Goal: Find specific page/section: Find specific page/section

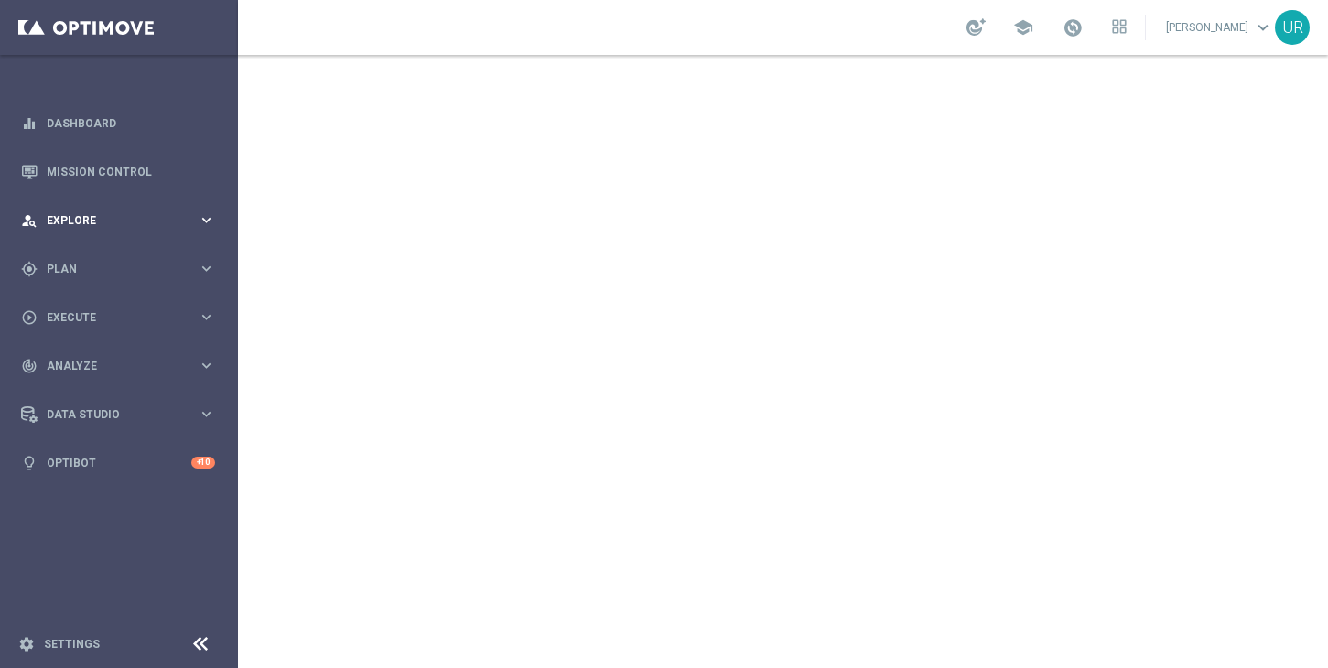
click at [205, 218] on icon "keyboard_arrow_right" at bounding box center [206, 219] width 17 height 17
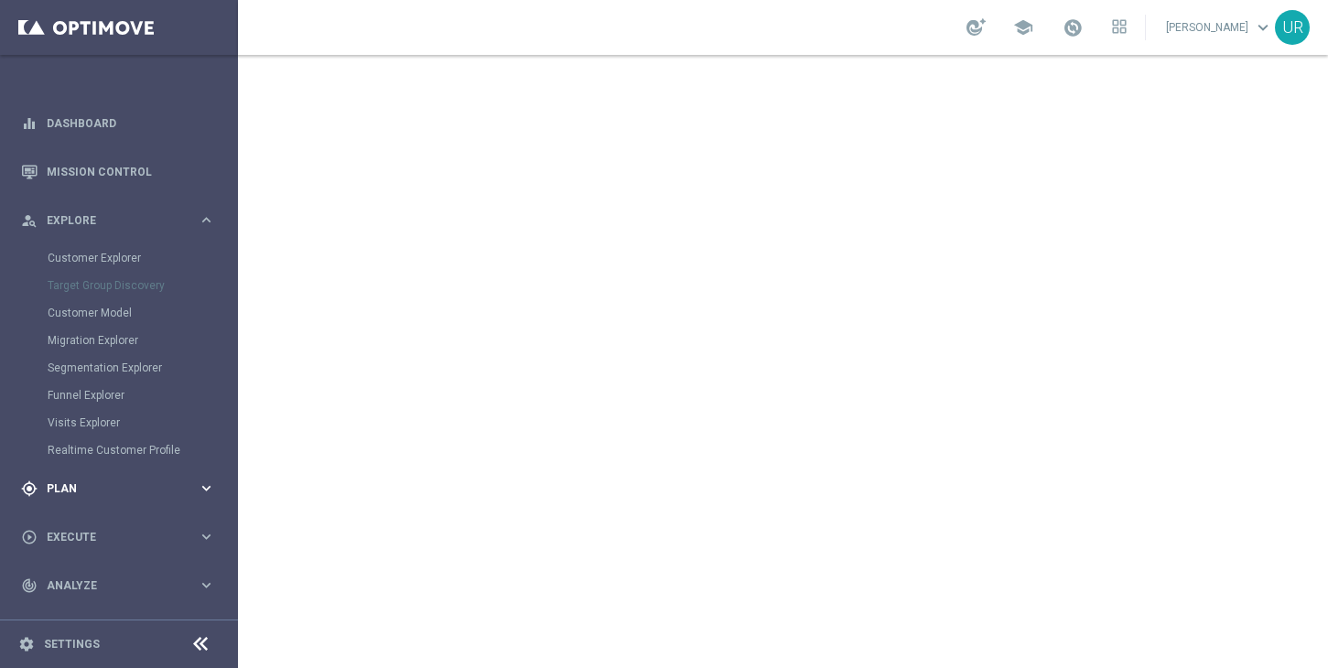
click at [199, 487] on icon "keyboard_arrow_right" at bounding box center [206, 487] width 17 height 17
click at [204, 478] on icon "keyboard_arrow_right" at bounding box center [206, 481] width 17 height 17
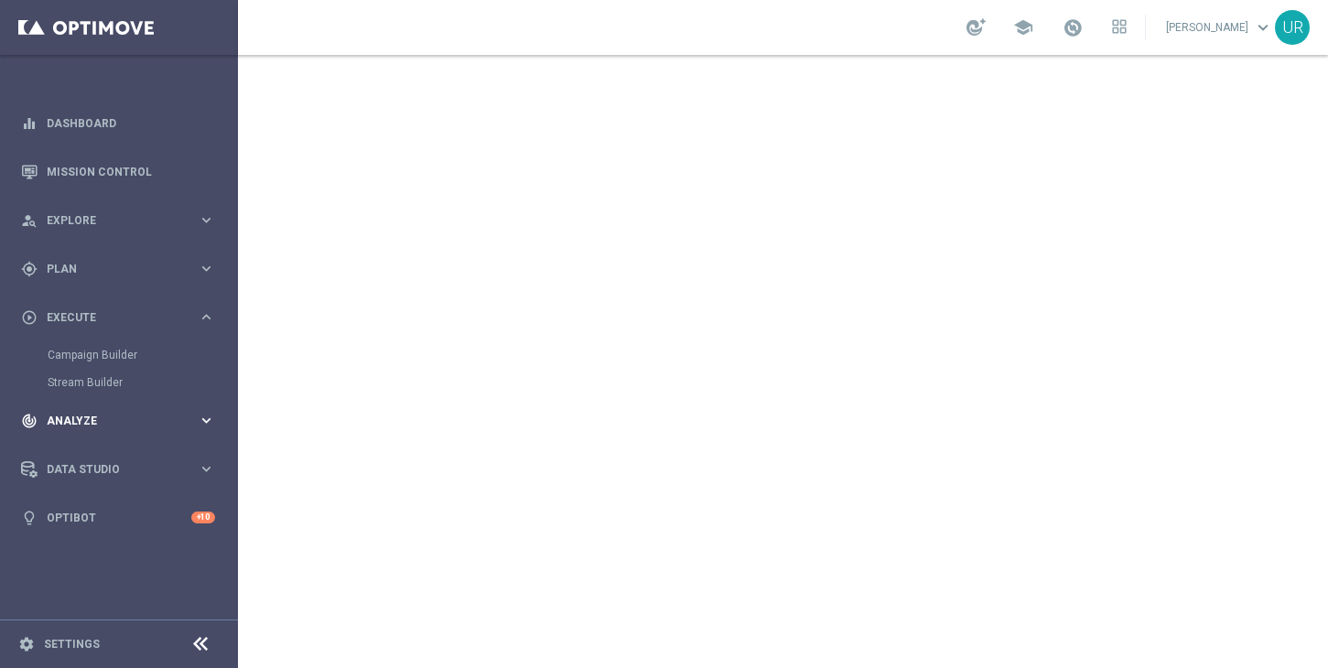
click at [207, 418] on icon "keyboard_arrow_right" at bounding box center [206, 420] width 17 height 17
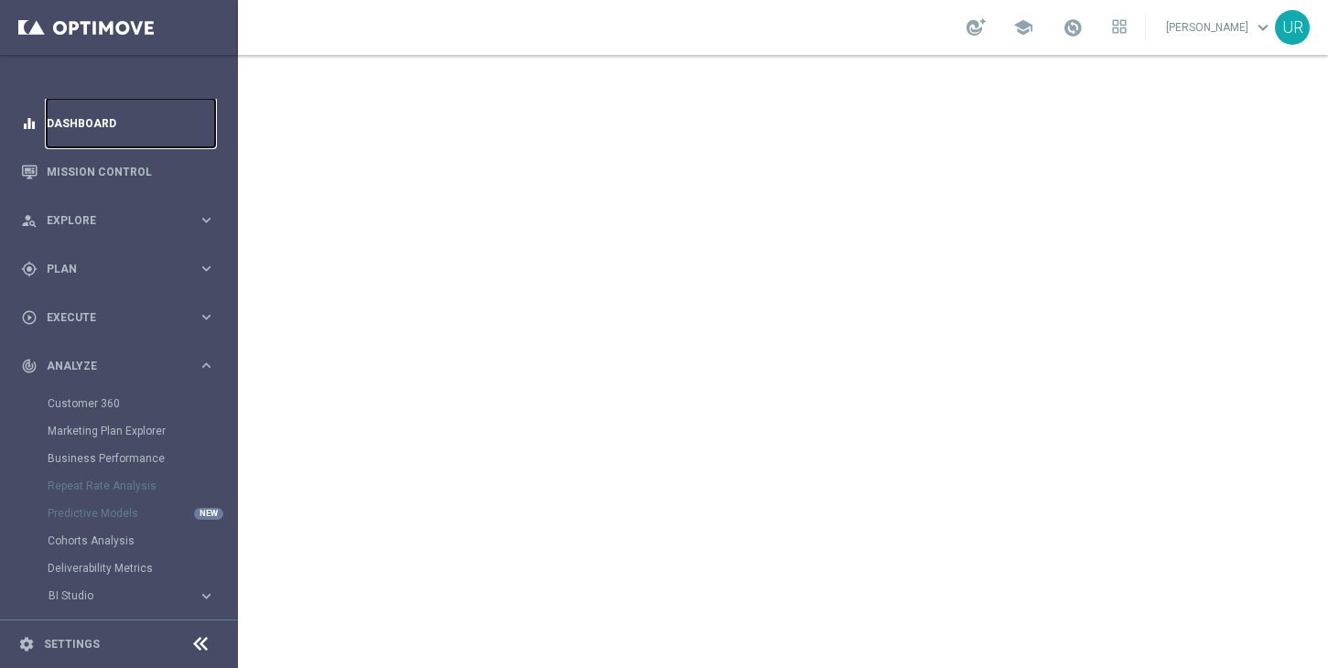
click at [82, 122] on link "Dashboard" at bounding box center [131, 123] width 168 height 48
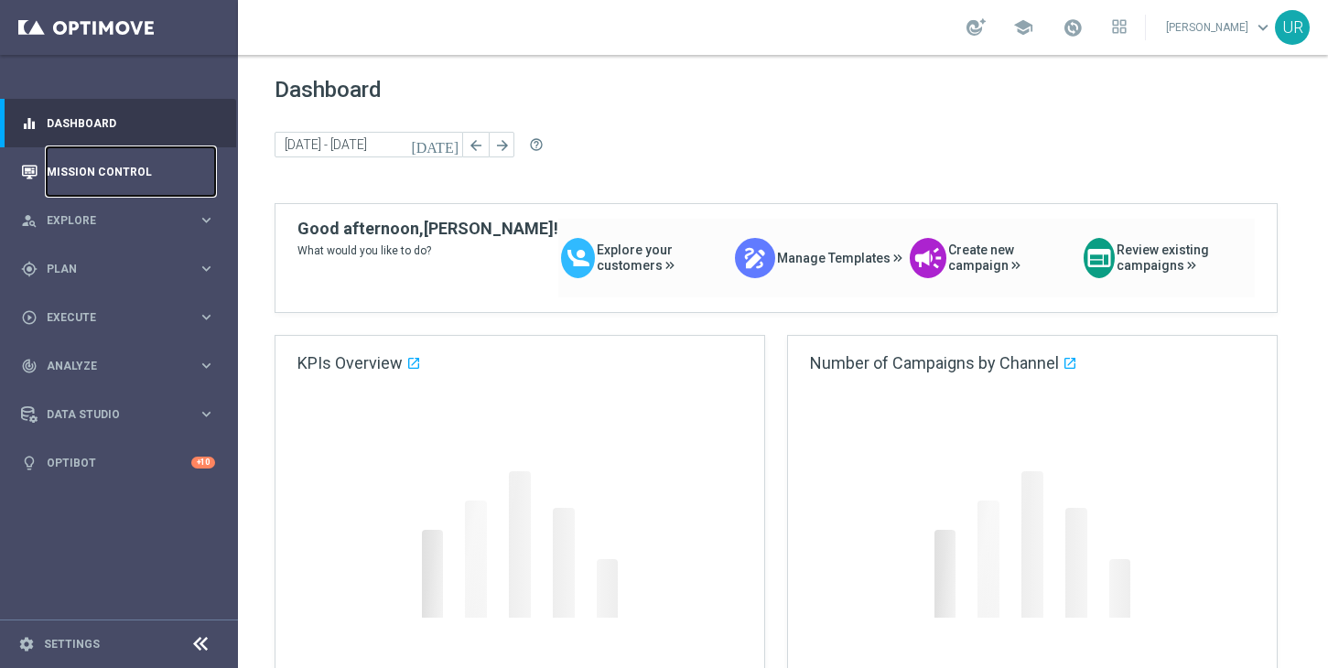
click at [99, 167] on link "Mission Control" at bounding box center [131, 171] width 168 height 48
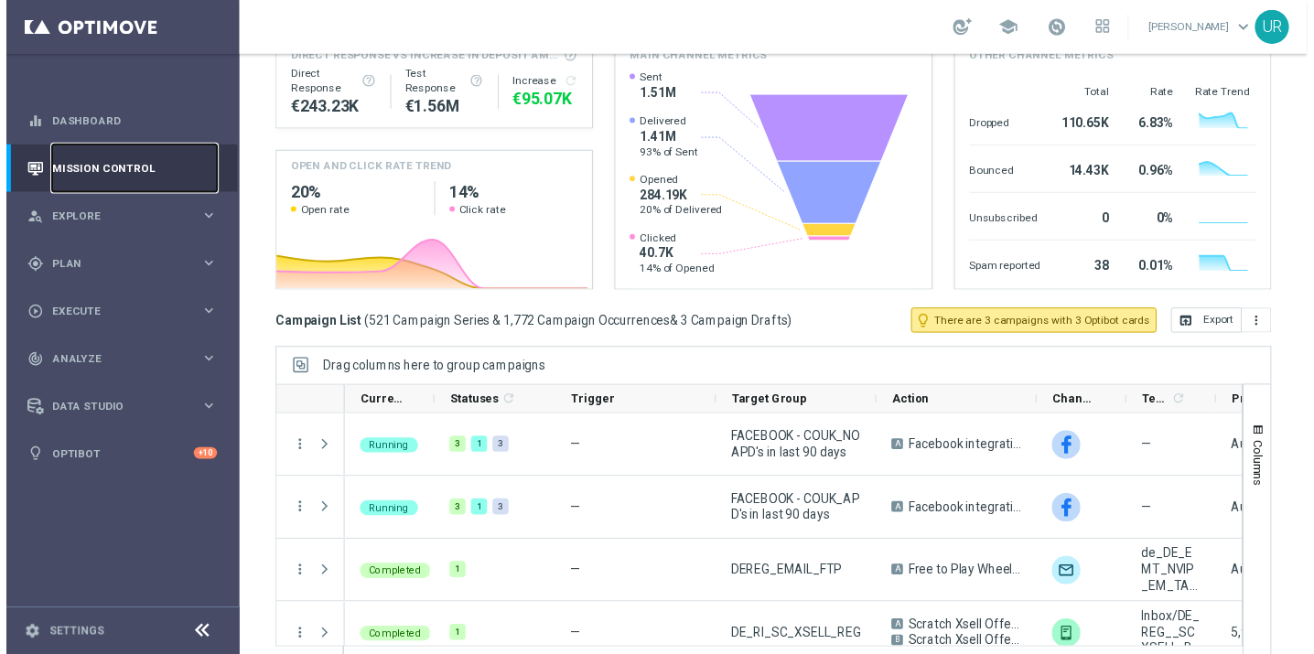
scroll to position [247, 0]
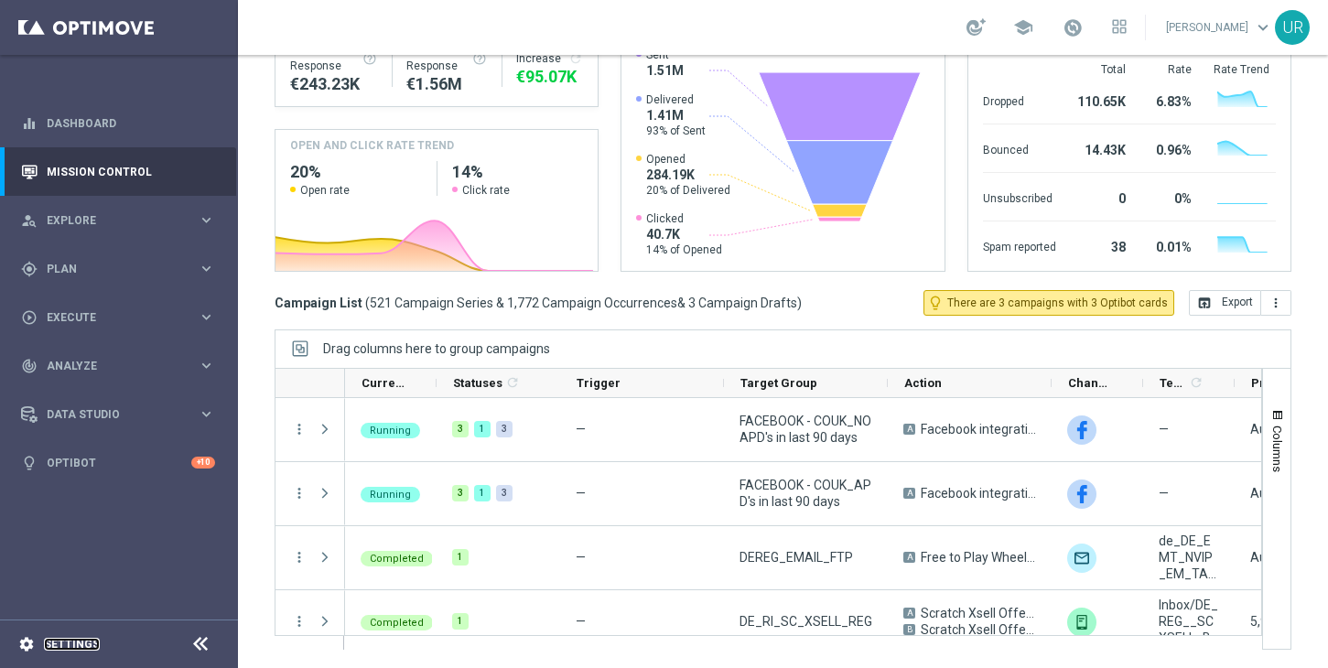
click at [52, 641] on link "Settings" at bounding box center [72, 644] width 56 height 11
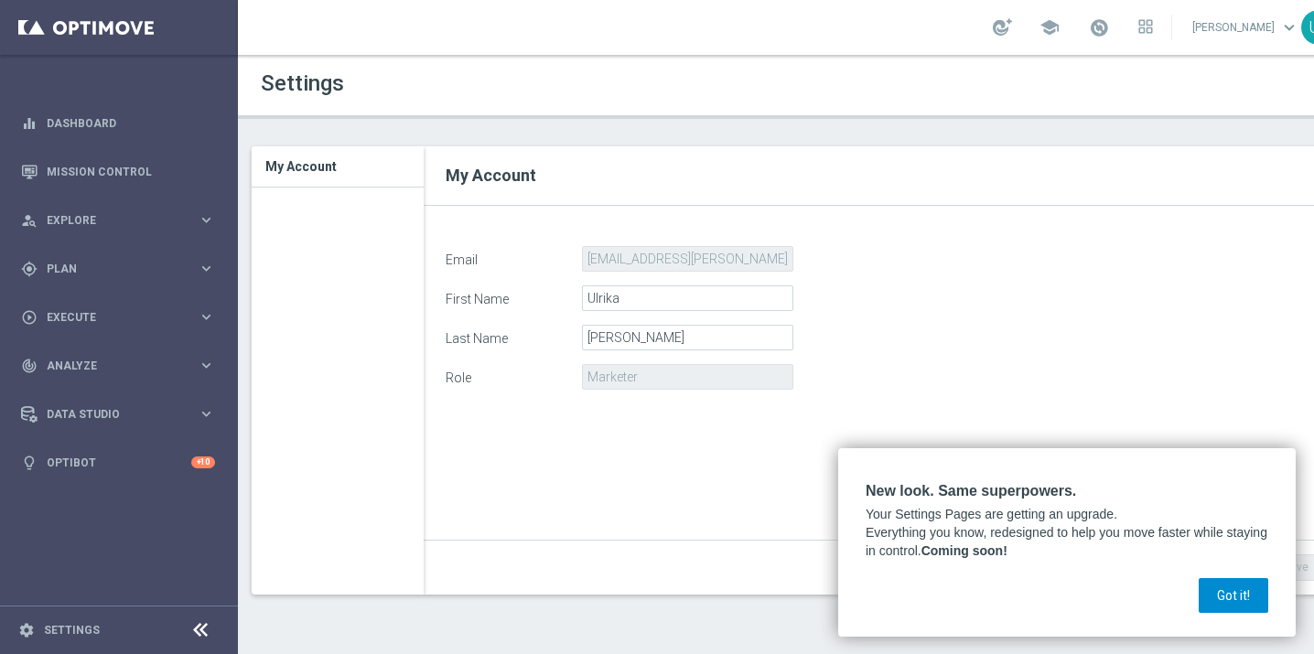
click at [1231, 598] on button "Got it!" at bounding box center [1234, 595] width 70 height 35
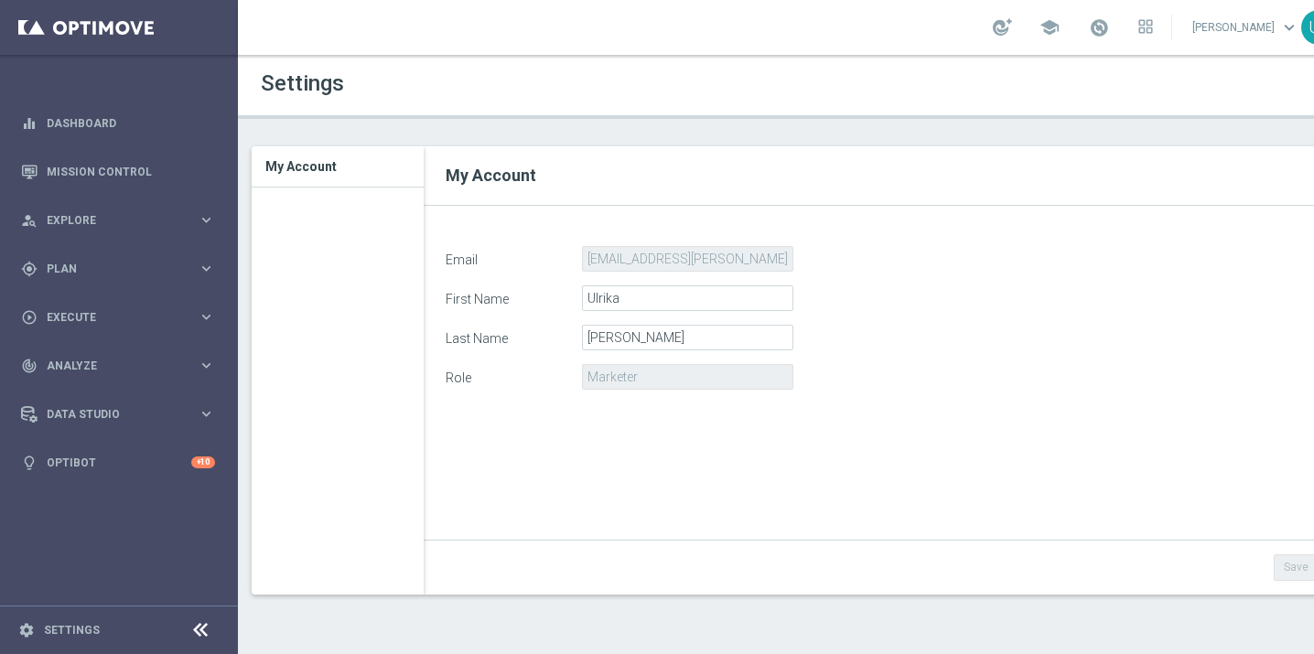
scroll to position [0, 40]
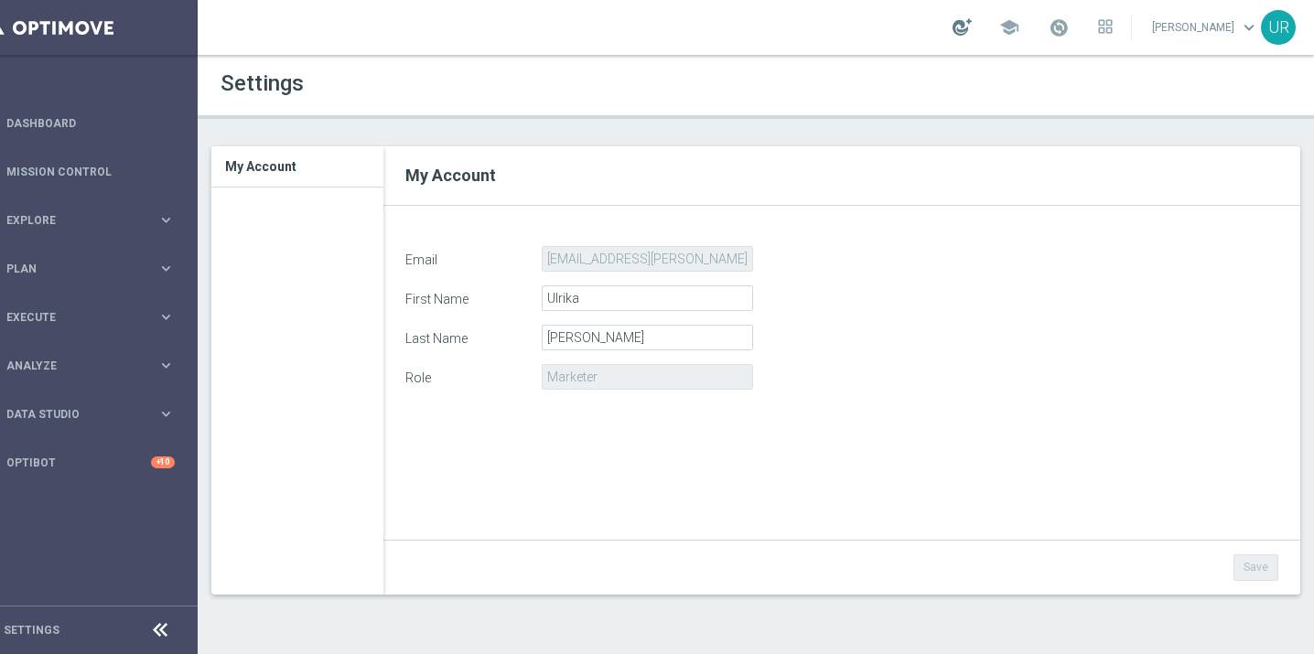
click at [959, 33] on div at bounding box center [961, 26] width 19 height 17
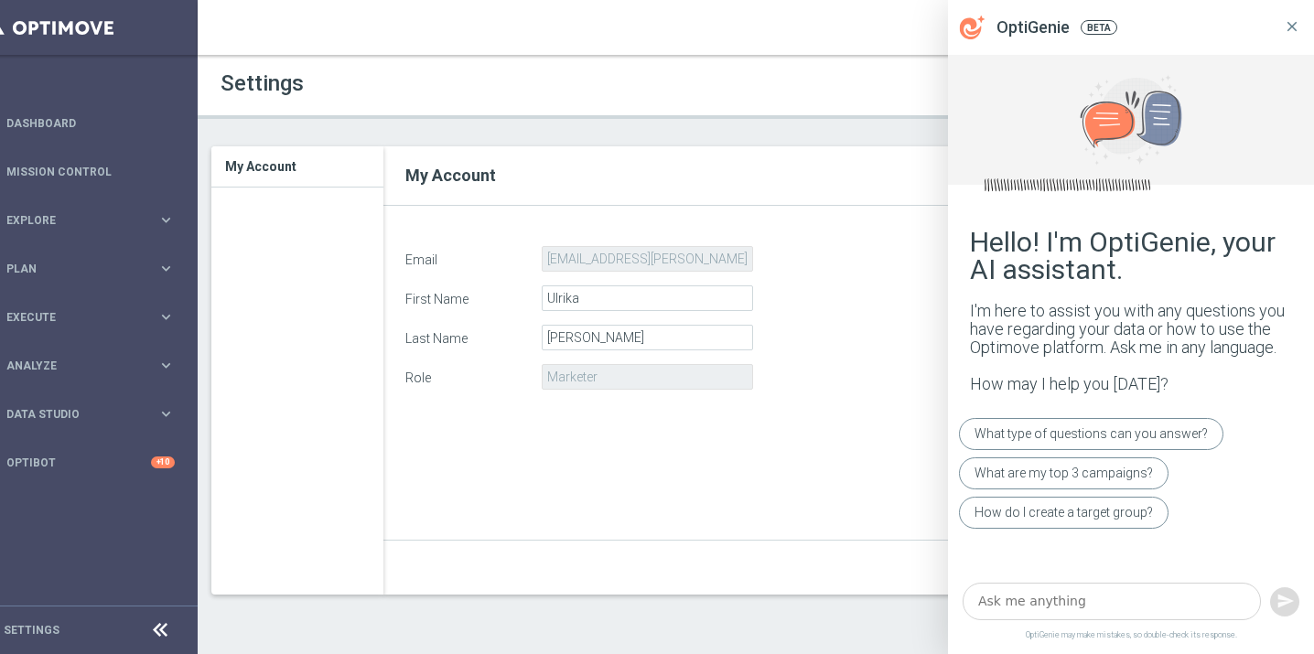
click at [1293, 18] on icon at bounding box center [1292, 26] width 16 height 16
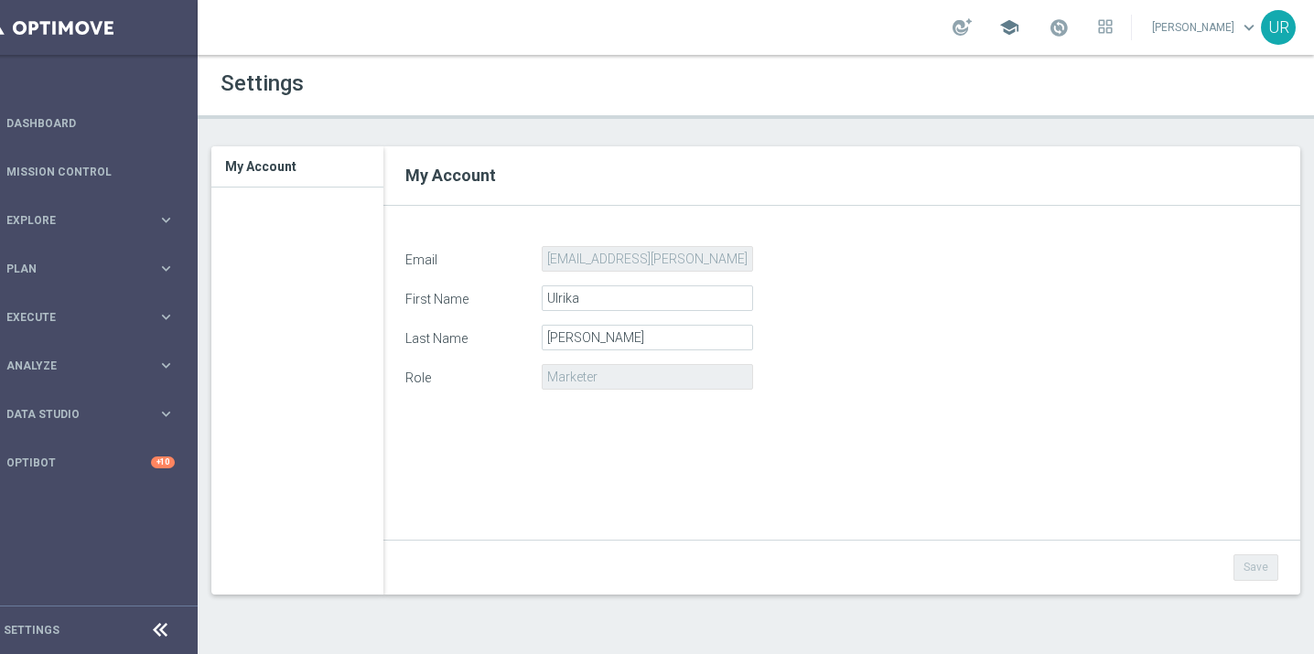
click at [1016, 31] on span "school" at bounding box center [1009, 27] width 20 height 20
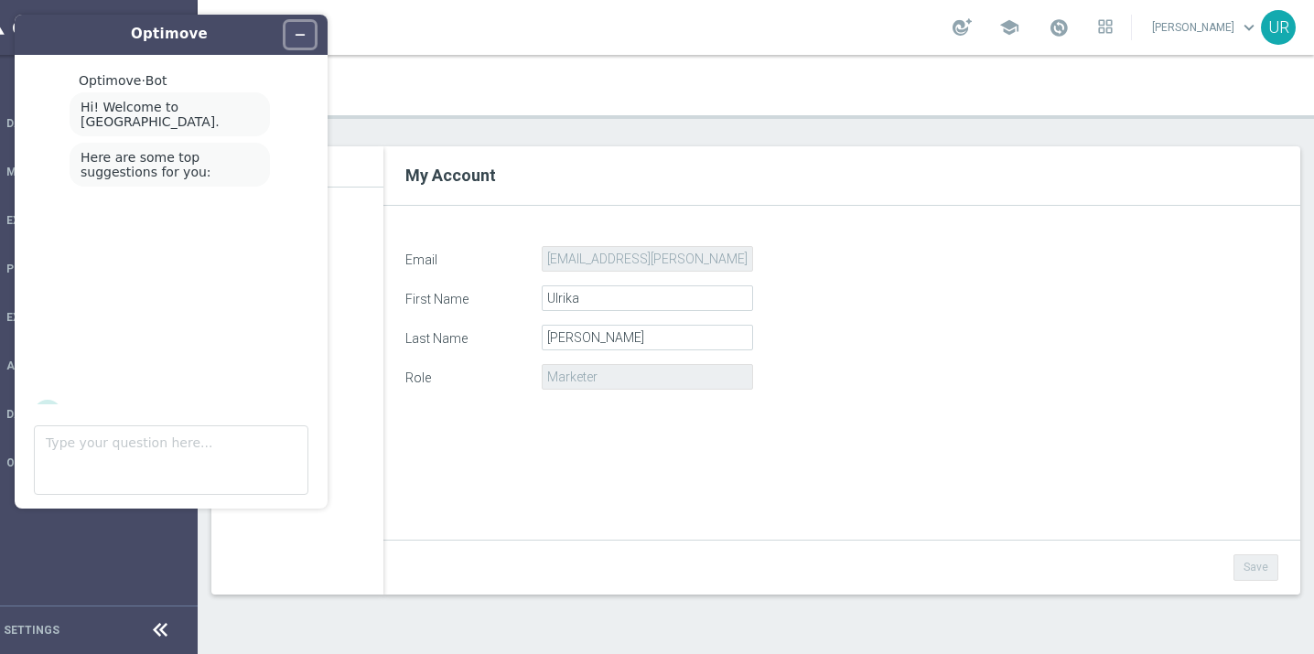
click at [301, 33] on icon "Minimize widget" at bounding box center [300, 34] width 13 height 13
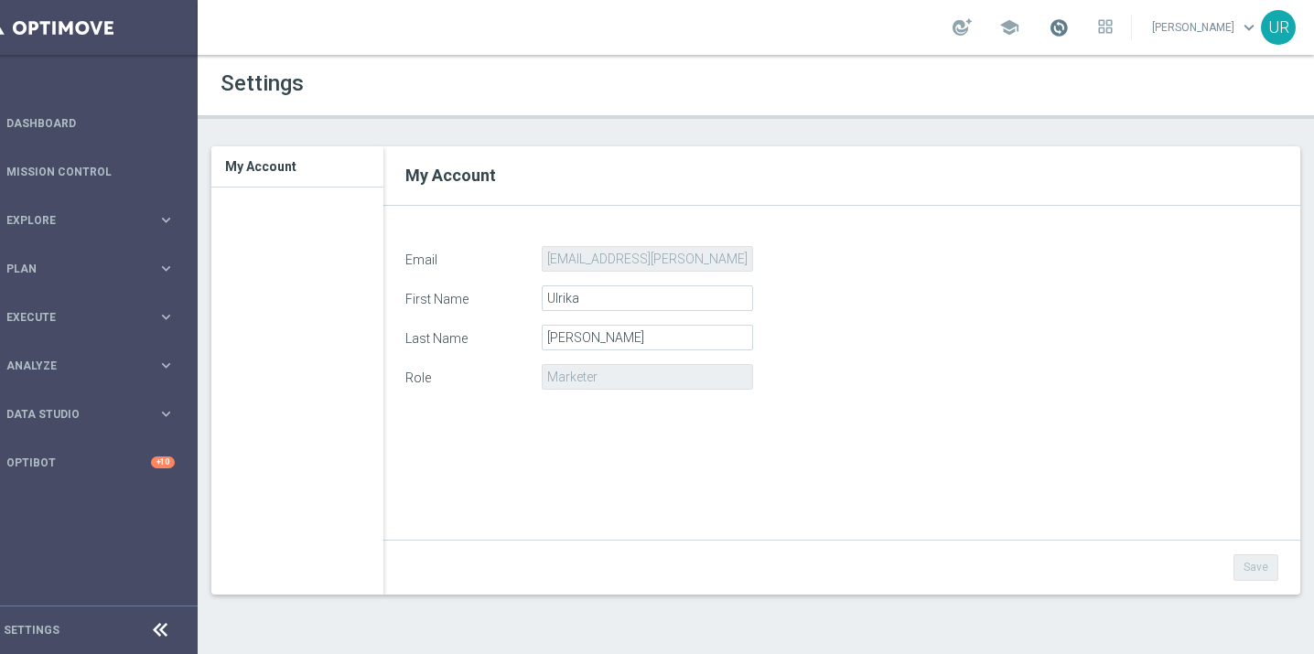
click at [1063, 28] on span at bounding box center [1058, 27] width 20 height 20
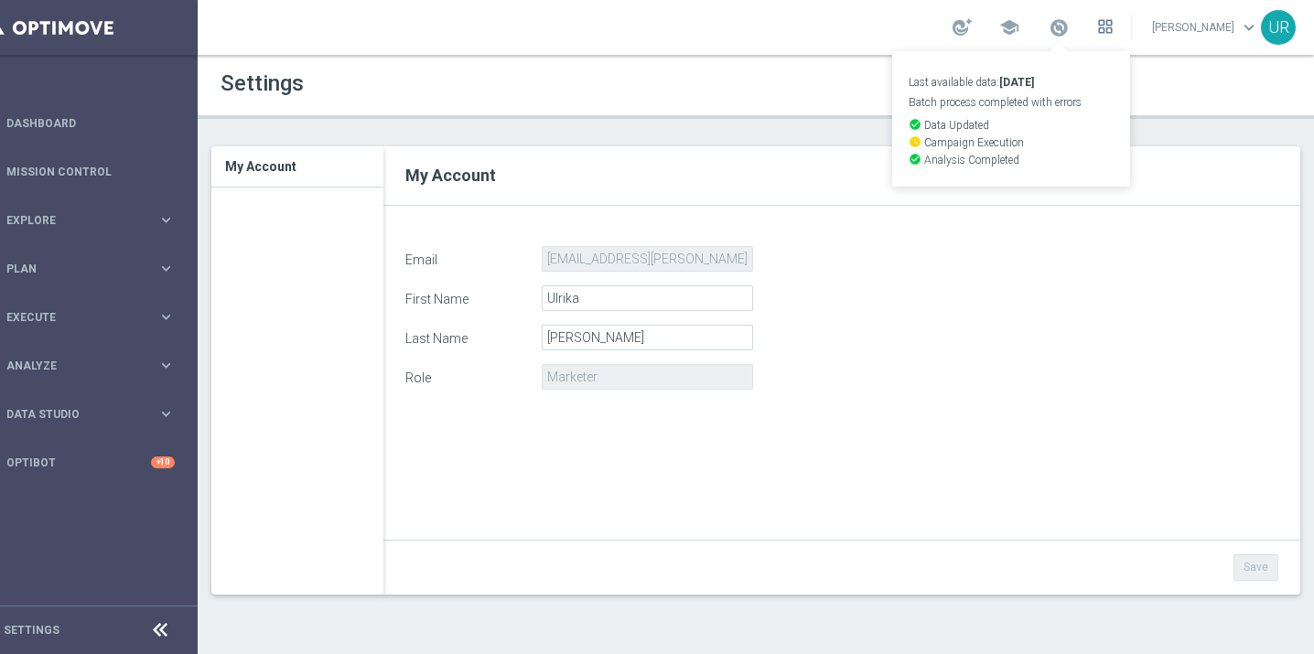
click at [1105, 29] on icon at bounding box center [1105, 26] width 15 height 15
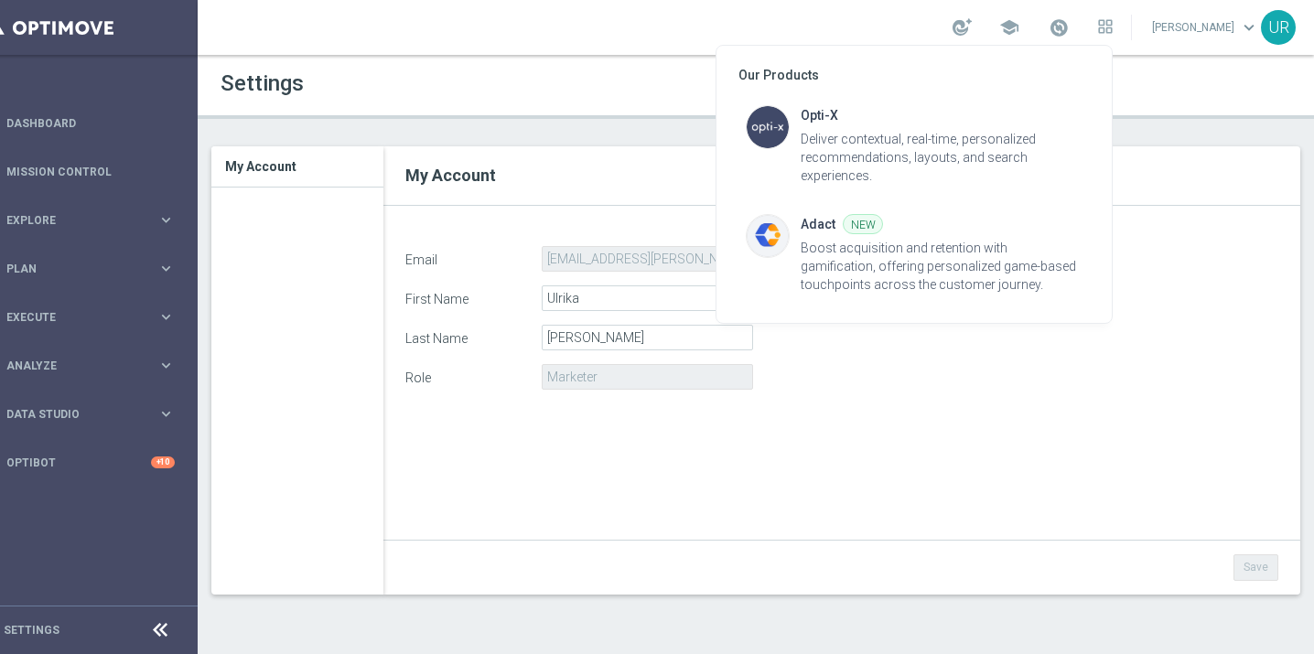
click at [1157, 98] on div at bounding box center [657, 327] width 1314 height 654
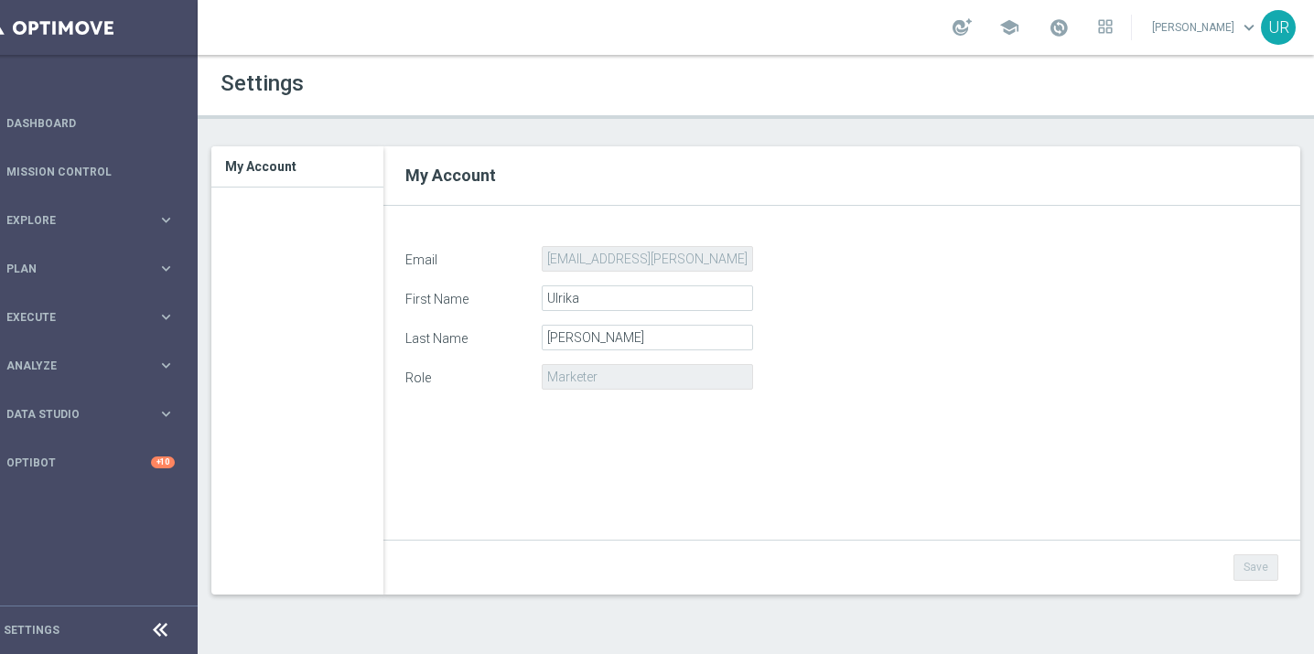
scroll to position [14, 40]
click at [161, 405] on icon "keyboard_arrow_right" at bounding box center [165, 413] width 17 height 17
click at [168, 357] on icon "keyboard_arrow_right" at bounding box center [165, 365] width 17 height 17
click at [164, 308] on icon "keyboard_arrow_right" at bounding box center [165, 316] width 17 height 17
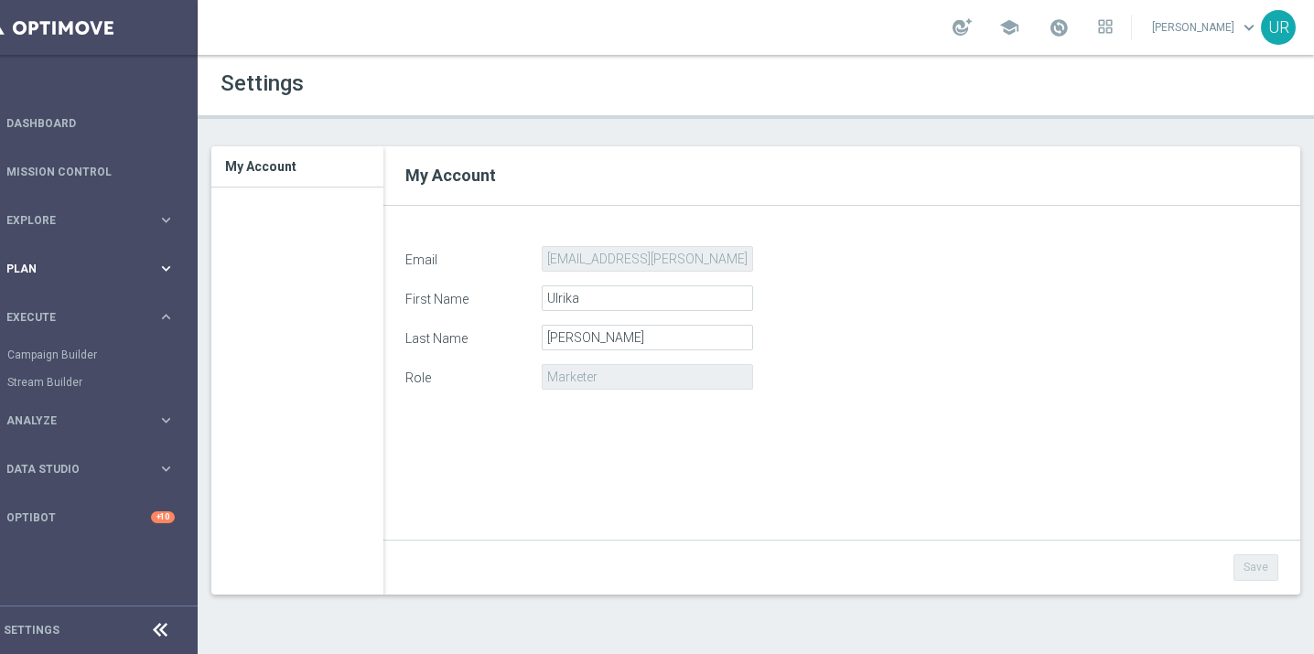
click at [165, 260] on icon "keyboard_arrow_right" at bounding box center [165, 268] width 17 height 17
click at [164, 211] on icon "keyboard_arrow_right" at bounding box center [165, 219] width 17 height 17
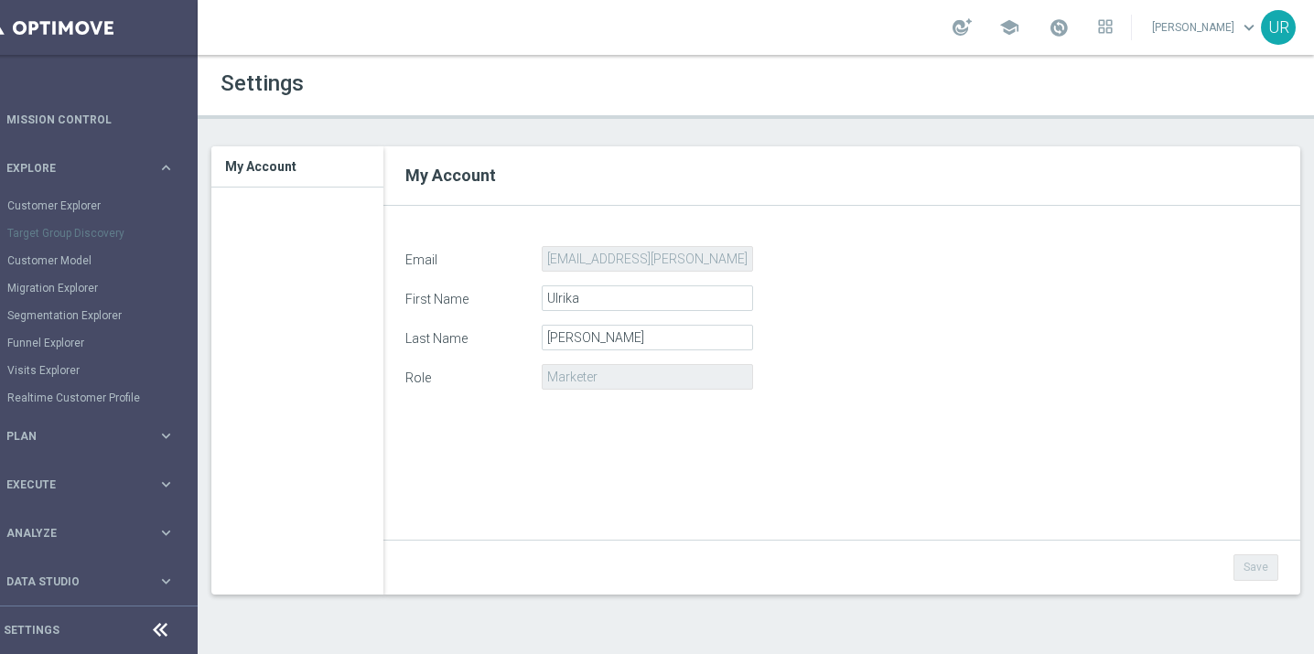
scroll to position [54, 0]
click at [156, 625] on icon at bounding box center [160, 630] width 22 height 22
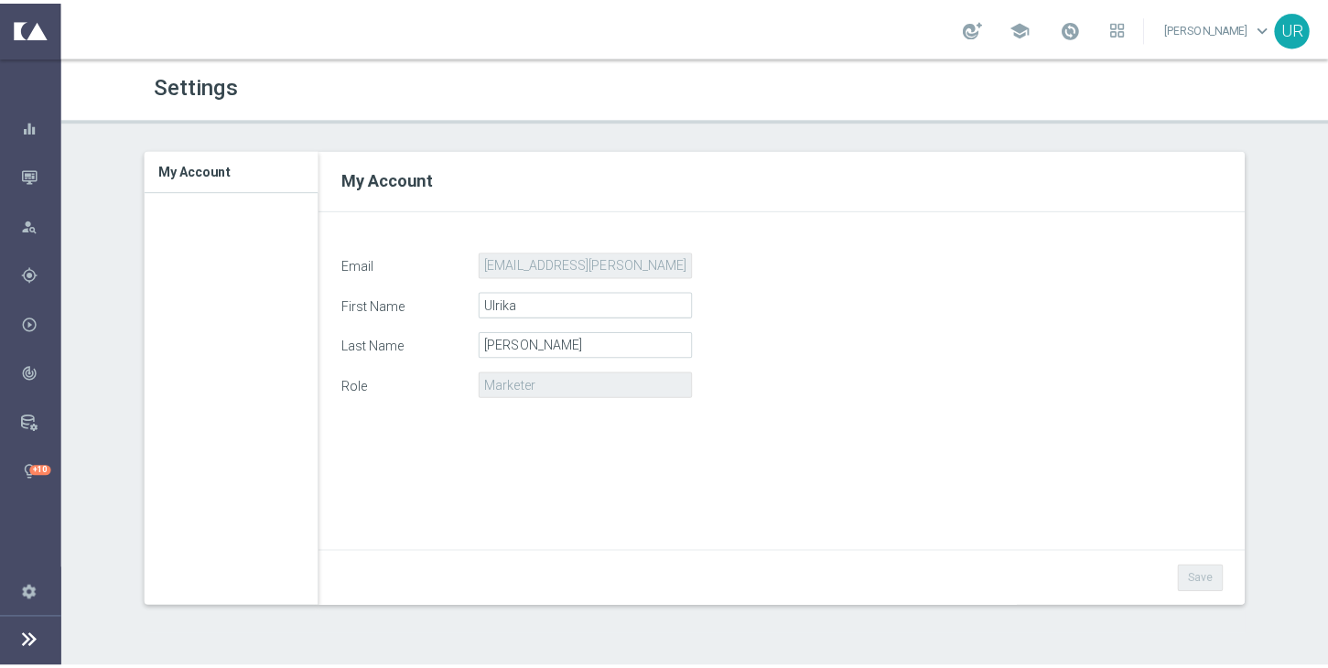
scroll to position [0, 0]
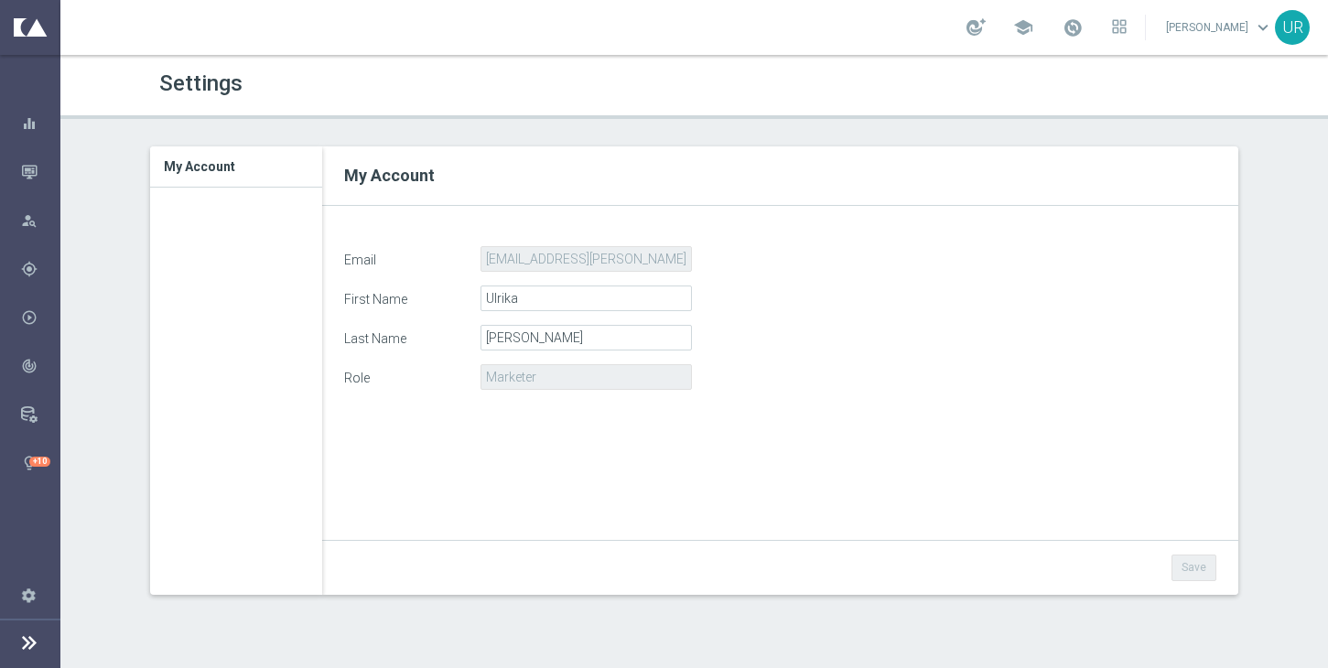
click at [30, 640] on icon at bounding box center [29, 642] width 22 height 22
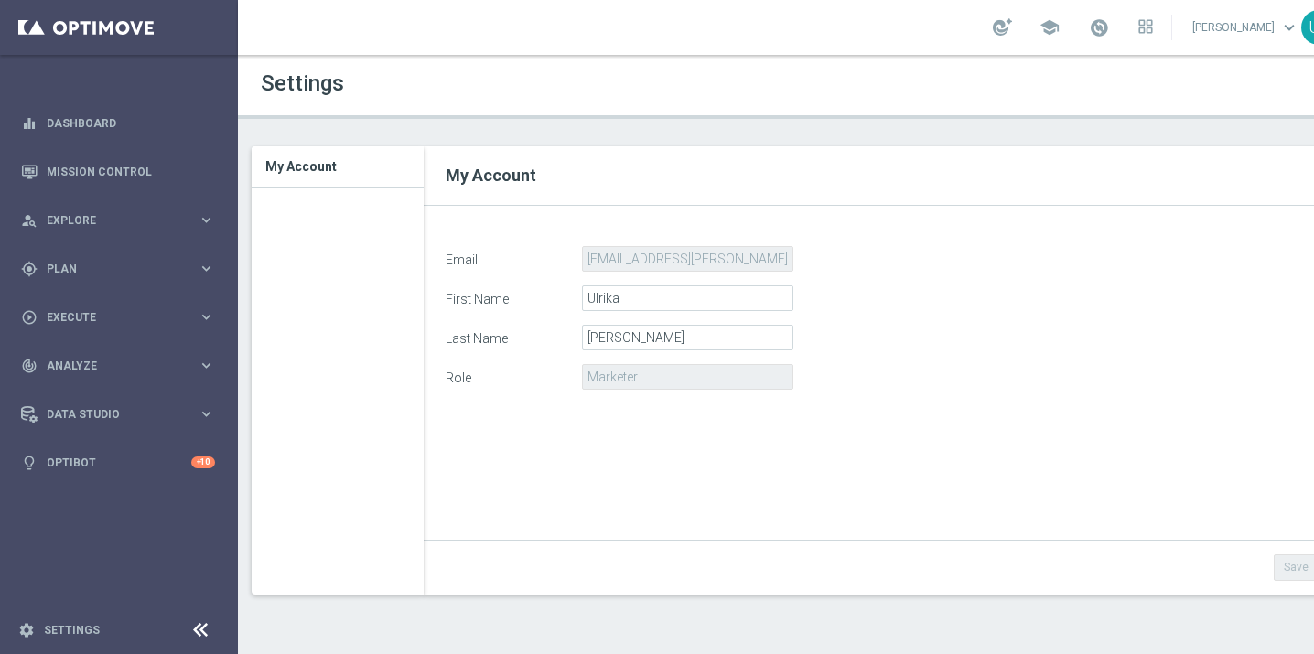
scroll to position [14, 0]
click at [311, 153] on h3 "My Account" at bounding box center [337, 166] width 145 height 40
click at [513, 166] on span "My Account" at bounding box center [491, 175] width 91 height 19
click at [198, 260] on icon "keyboard_arrow_right" at bounding box center [206, 268] width 17 height 17
click at [198, 353] on icon "keyboard_arrow_right" at bounding box center [206, 361] width 17 height 17
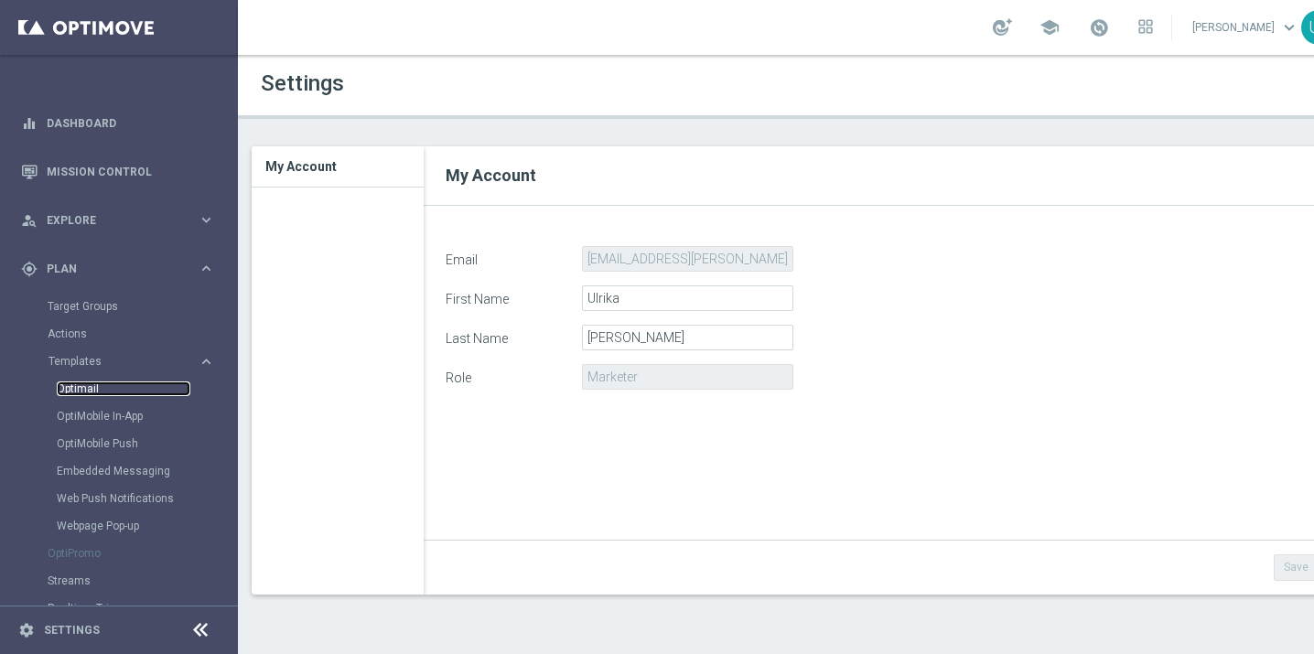
click at [108, 382] on link "Optimail" at bounding box center [124, 389] width 134 height 15
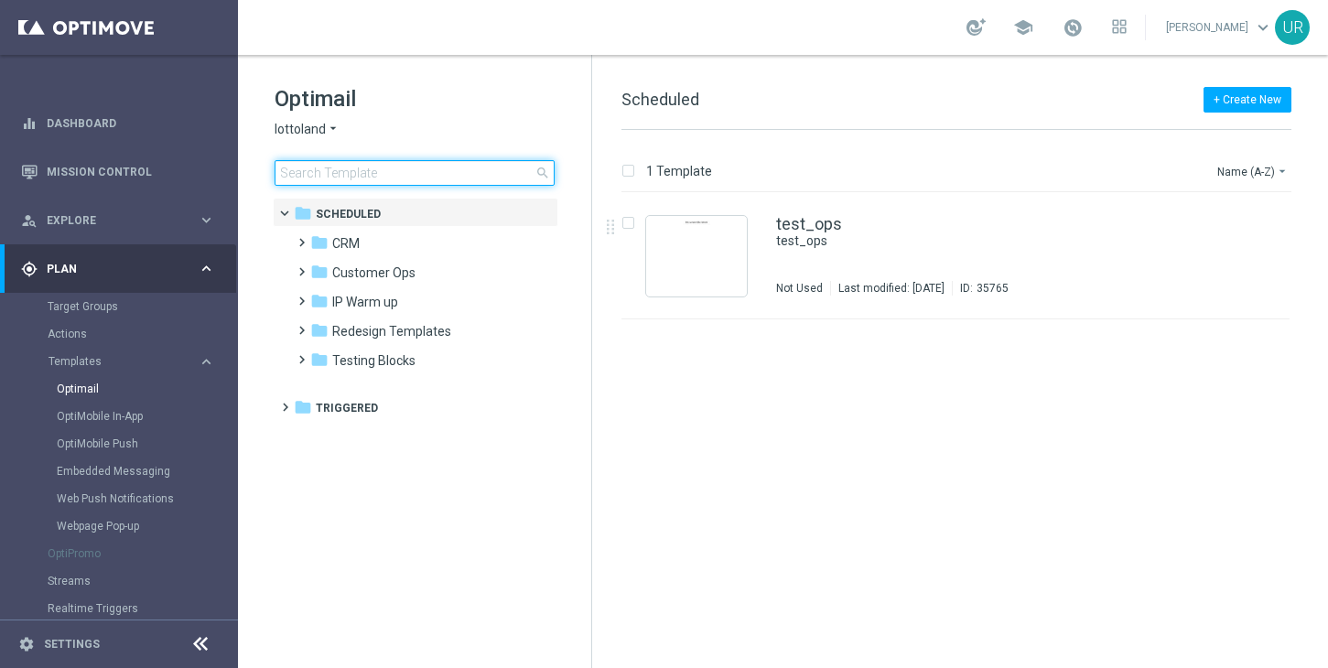
click at [446, 169] on input at bounding box center [414, 173] width 280 height 26
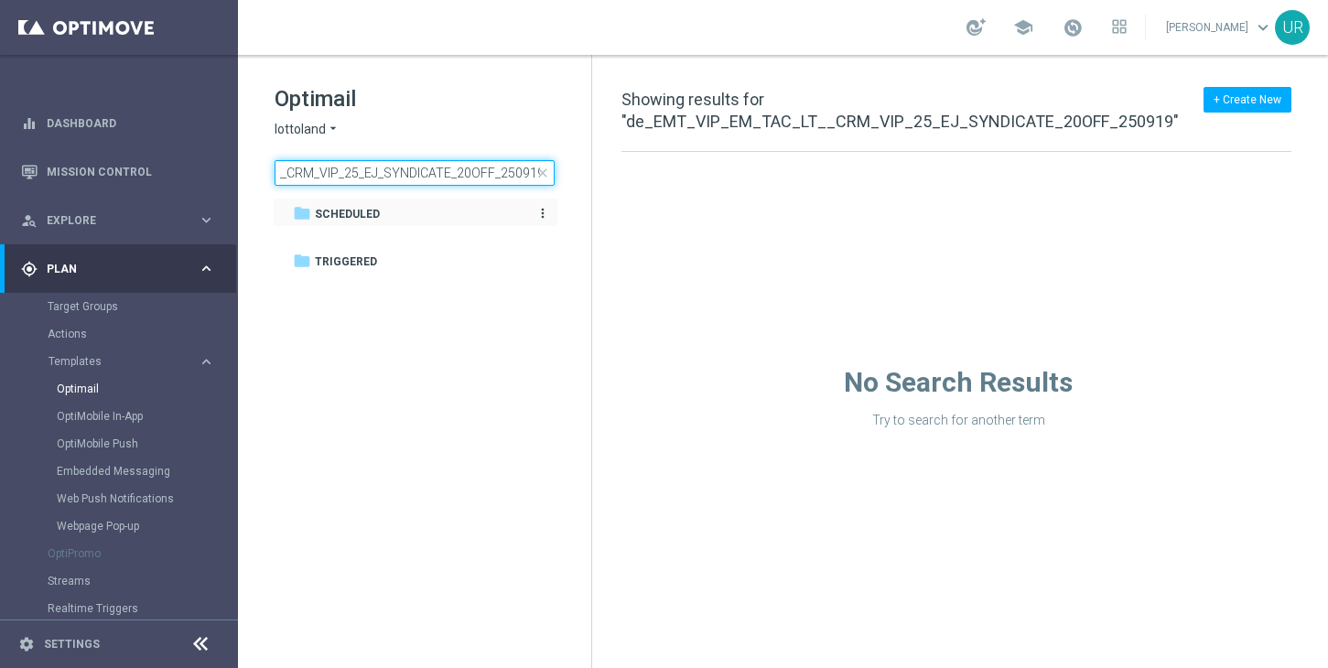
type input "de_EMT_VIP_EM_TAC_LT__CRM_VIP_25_EJ_SYNDICATE_20OFF_250919"
